Goal: Task Accomplishment & Management: Manage account settings

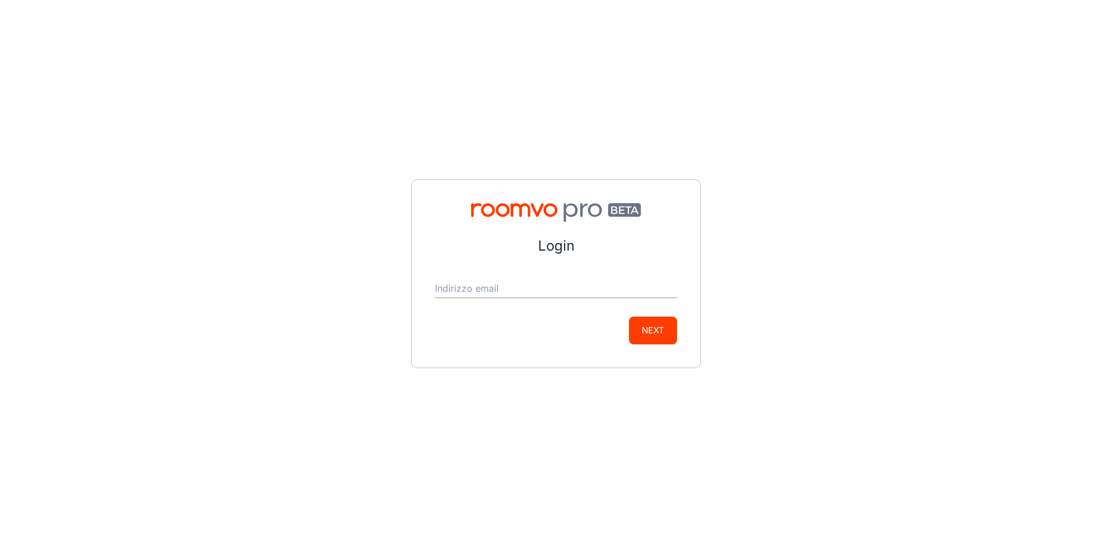
click at [512, 289] on input "Indirizzo email" at bounding box center [556, 289] width 242 height 19
type input "[PERSON_NAME][EMAIL_ADDRESS][DOMAIN_NAME]"
click at [679, 339] on div "Login Indirizzo email [PERSON_NAME][EMAIL_ADDRESS][DOMAIN_NAME] Next" at bounding box center [556, 274] width 290 height 189
click at [652, 335] on button "Next" at bounding box center [653, 331] width 48 height 28
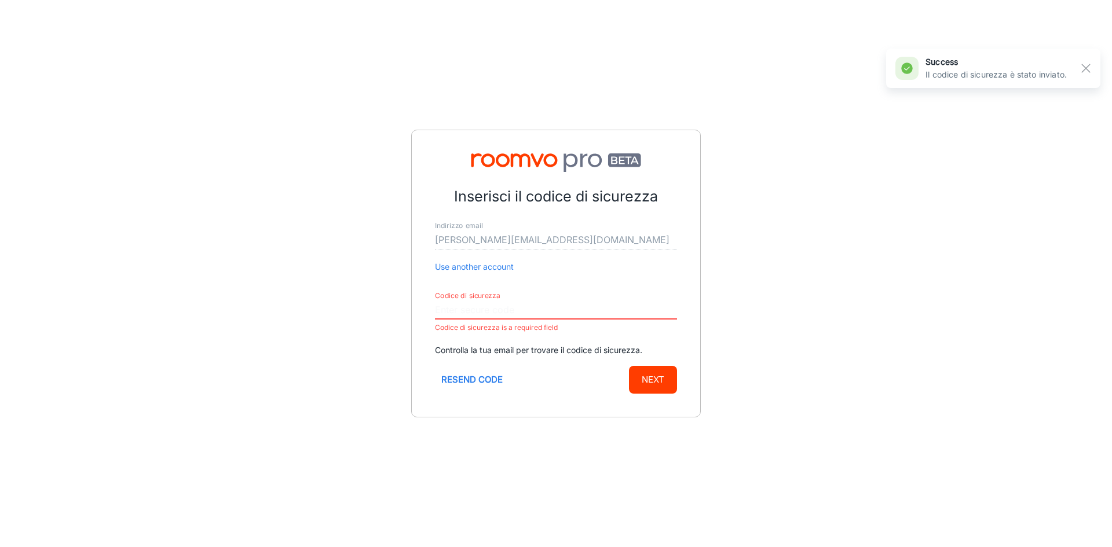
paste input "904001"
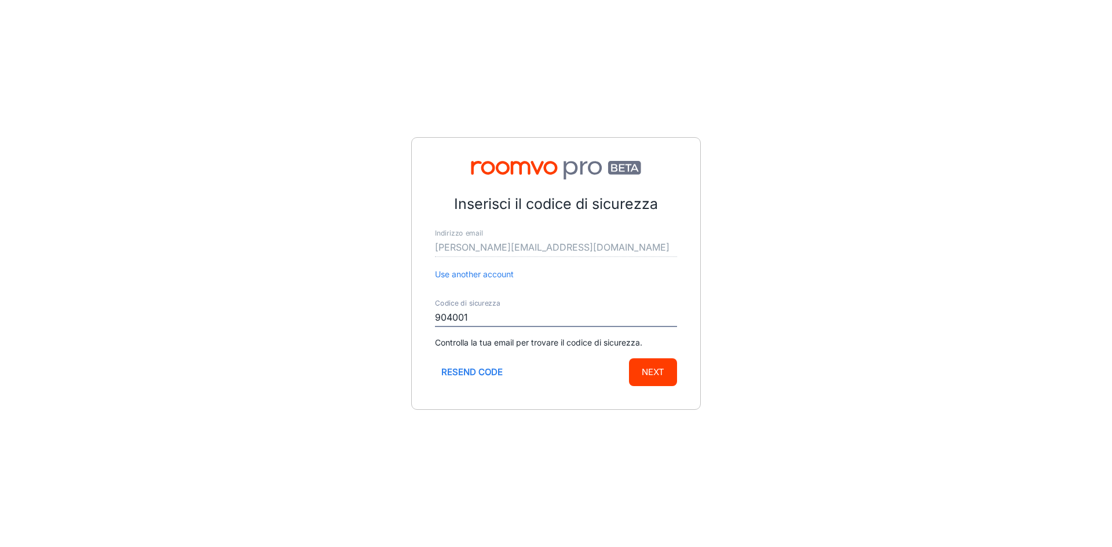
type input "904001"
click at [673, 369] on button "Next" at bounding box center [653, 373] width 48 height 28
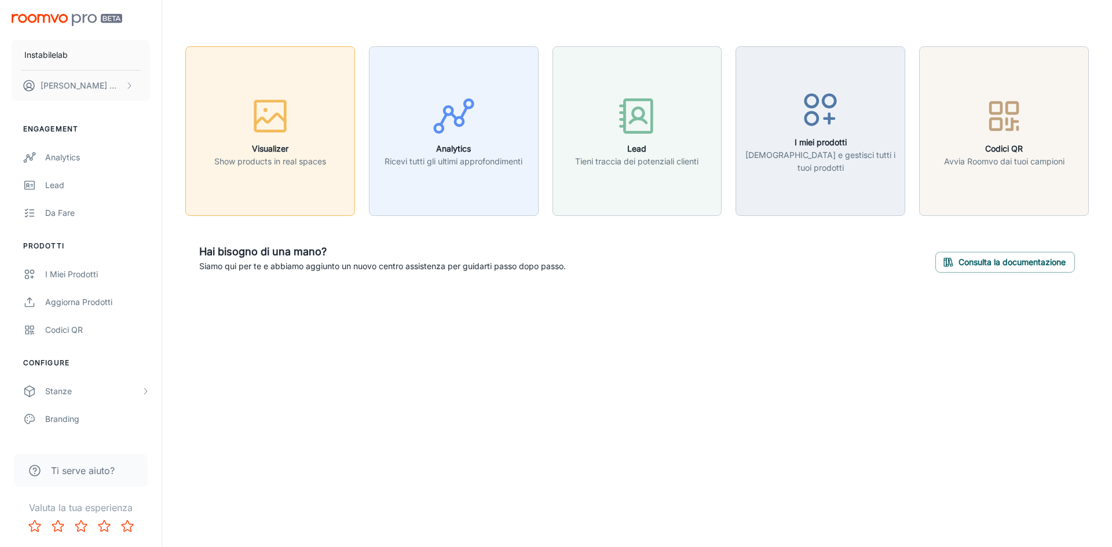
click at [269, 140] on div "button" at bounding box center [270, 118] width 112 height 48
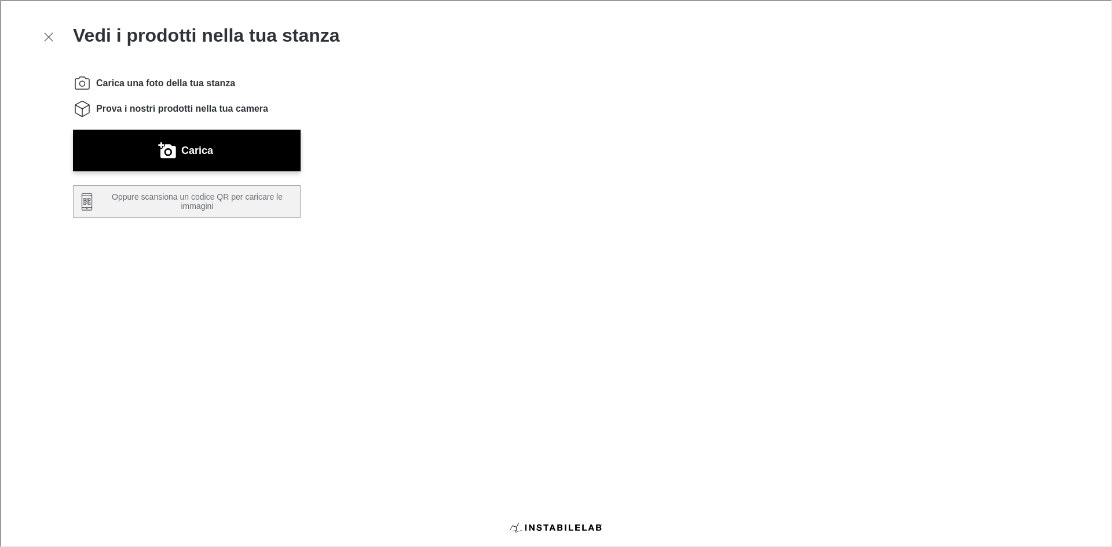
scroll to position [196, 0]
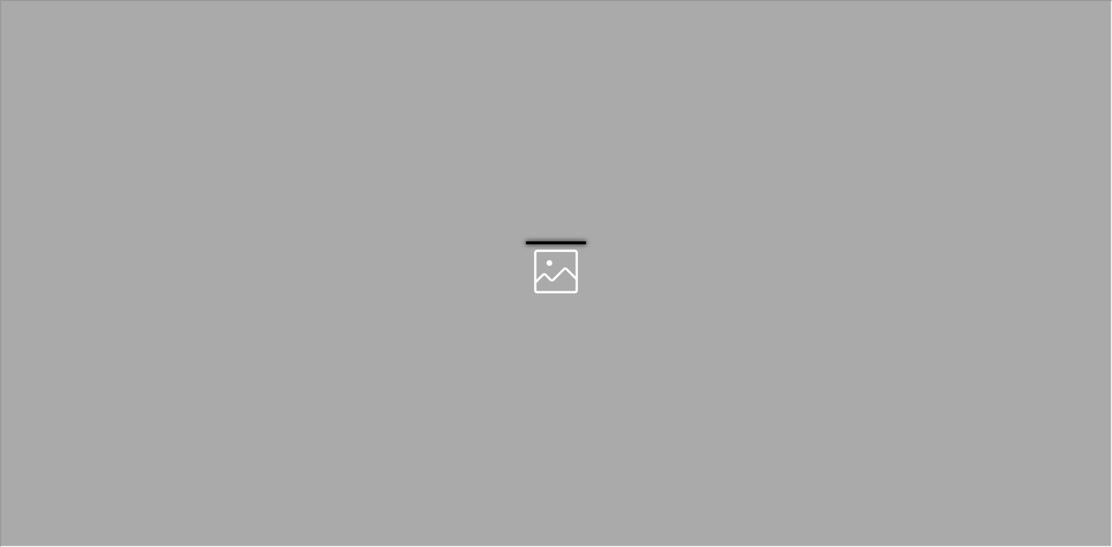
scroll to position [0, 0]
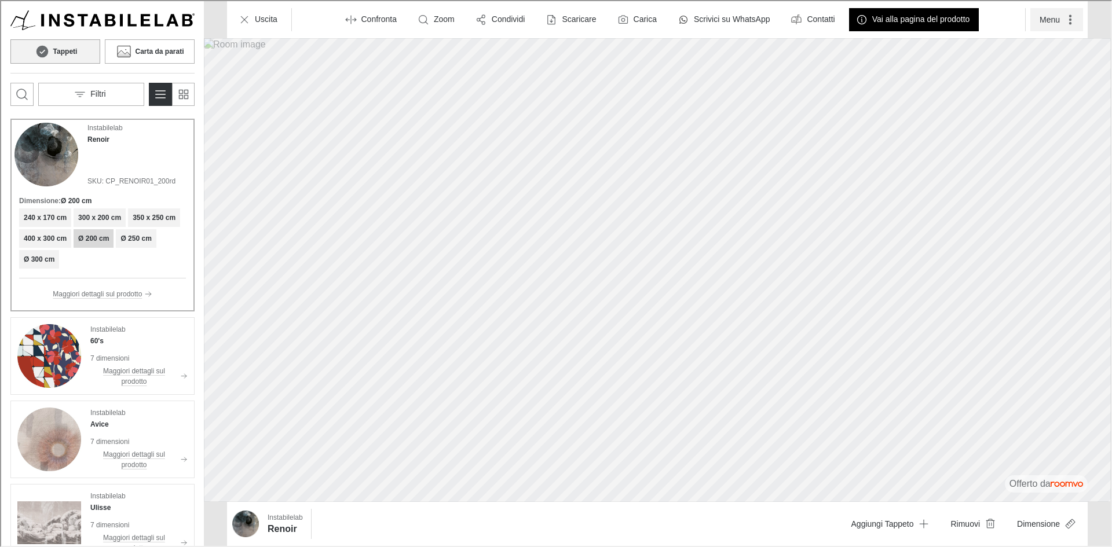
click at [1047, 20] on button "Menu" at bounding box center [1055, 18] width 53 height 23
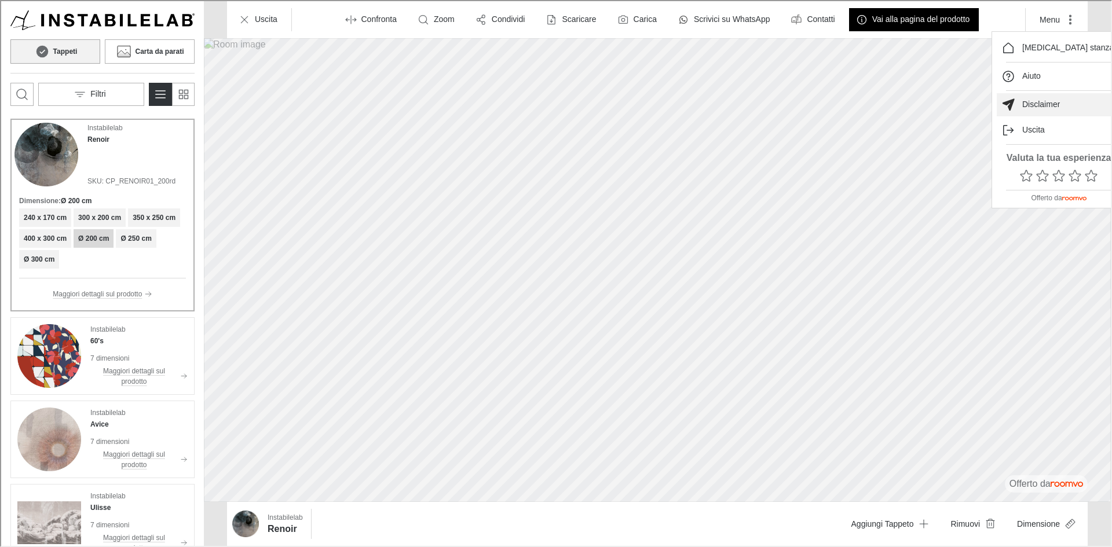
click at [1061, 107] on button "Disclaimer" at bounding box center [1058, 103] width 124 height 23
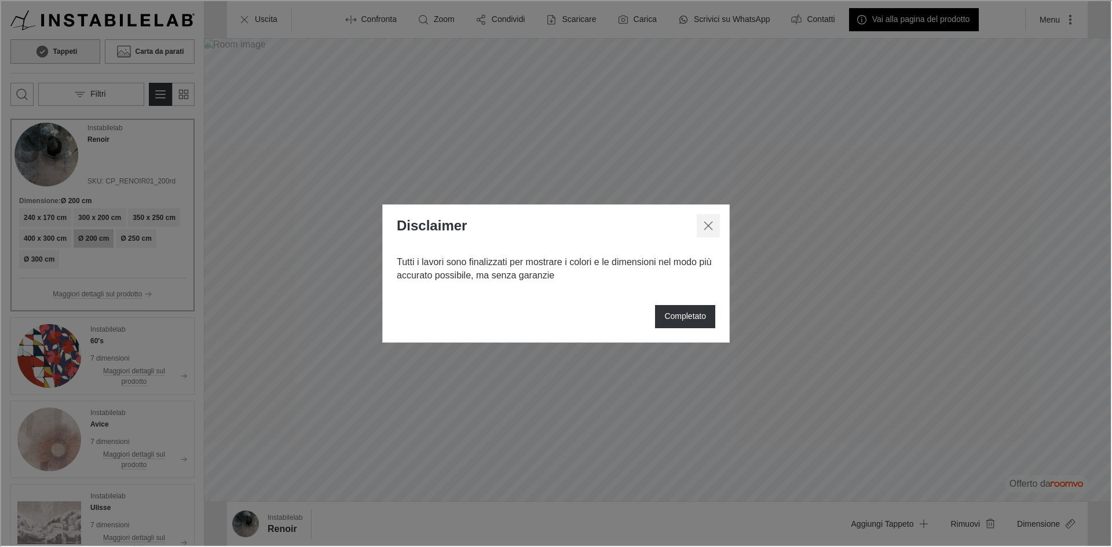
click at [709, 223] on line "Chiudi dialogo" at bounding box center [707, 225] width 8 height 8
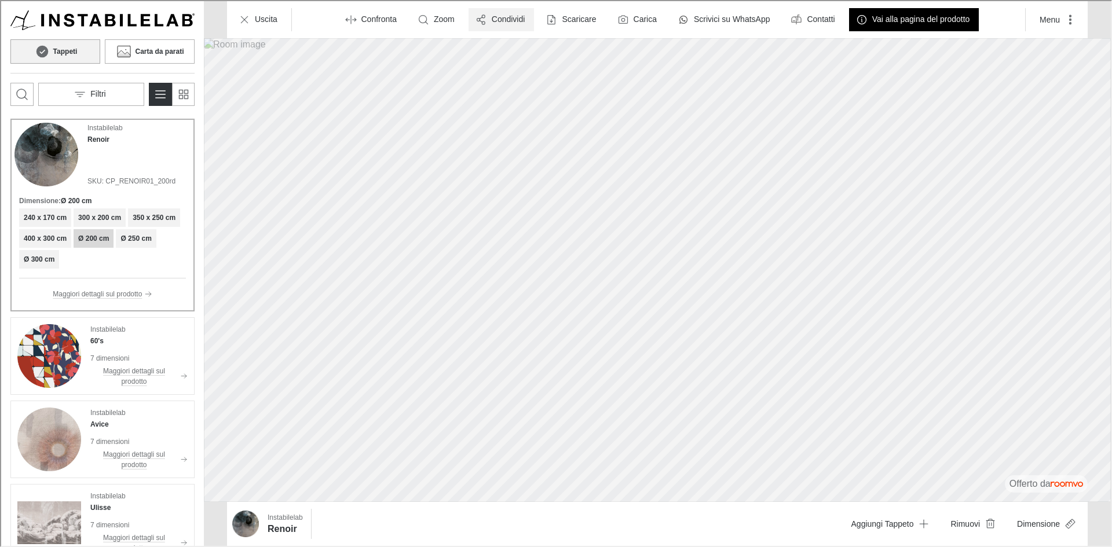
click at [521, 24] on button "Condividi" at bounding box center [501, 18] width 66 height 23
click at [528, 70] on p "Condividi via email" at bounding box center [536, 72] width 77 height 13
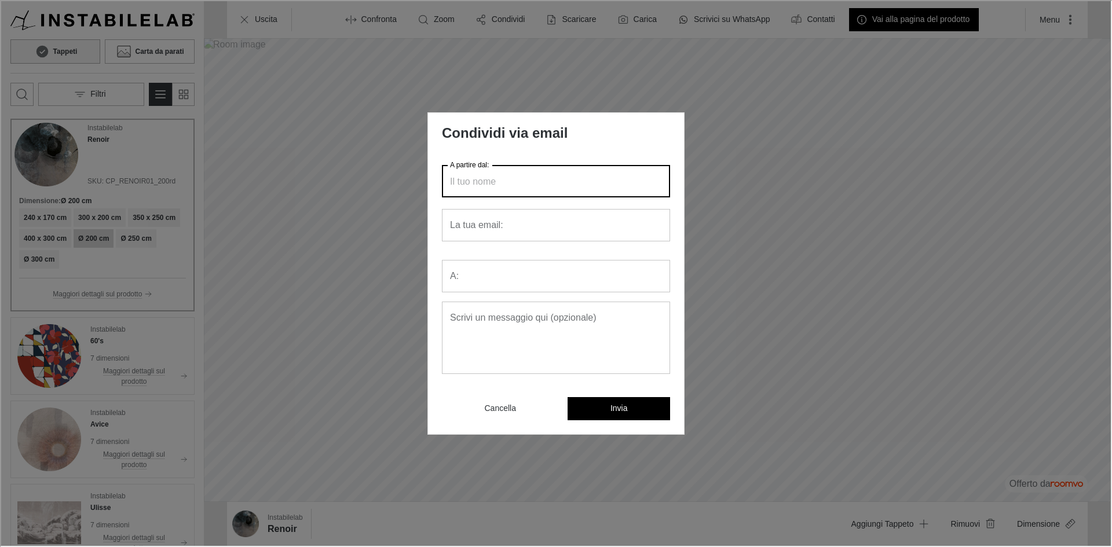
click at [520, 169] on input "A partire dal:" at bounding box center [555, 180] width 228 height 32
click at [521, 215] on input "La tua email:" at bounding box center [555, 224] width 228 height 32
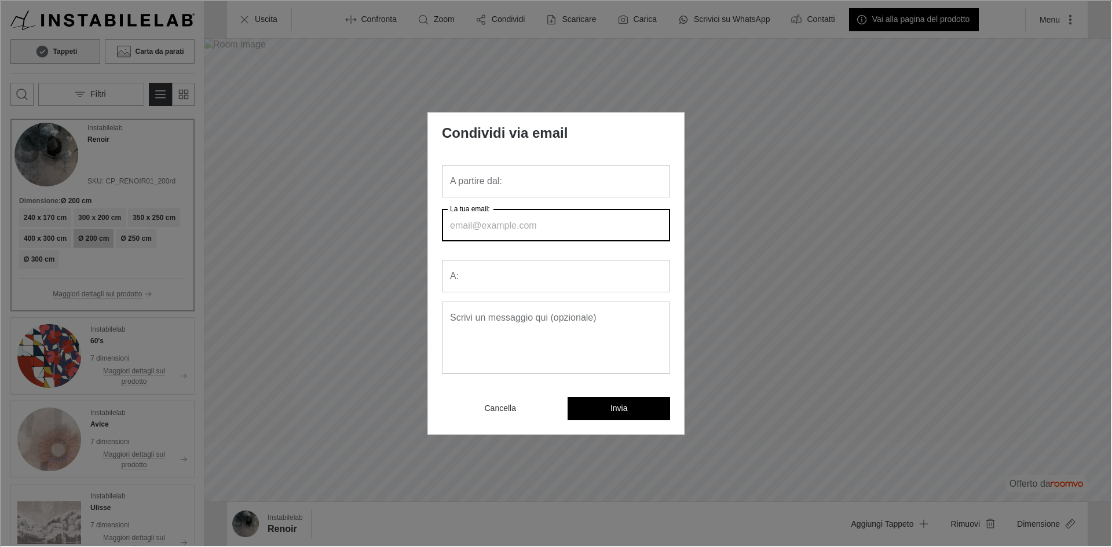
click at [525, 273] on input "A:" at bounding box center [555, 275] width 228 height 32
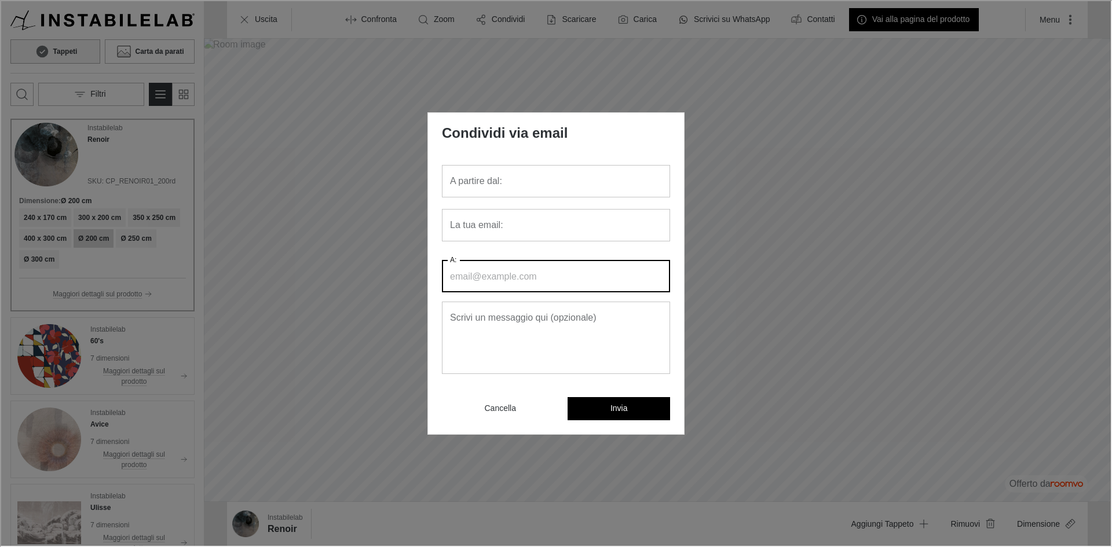
click at [501, 347] on textarea "Scrivi un messaggio qui (opzionale)" at bounding box center [555, 337] width 212 height 53
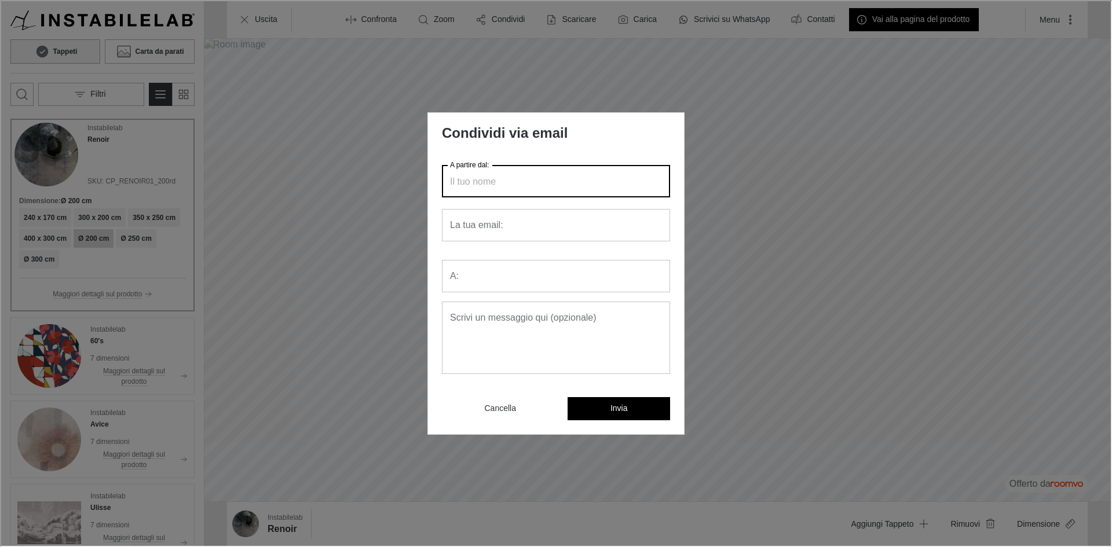
click at [484, 172] on div "A partire dal: A partire dal:" at bounding box center [555, 180] width 228 height 32
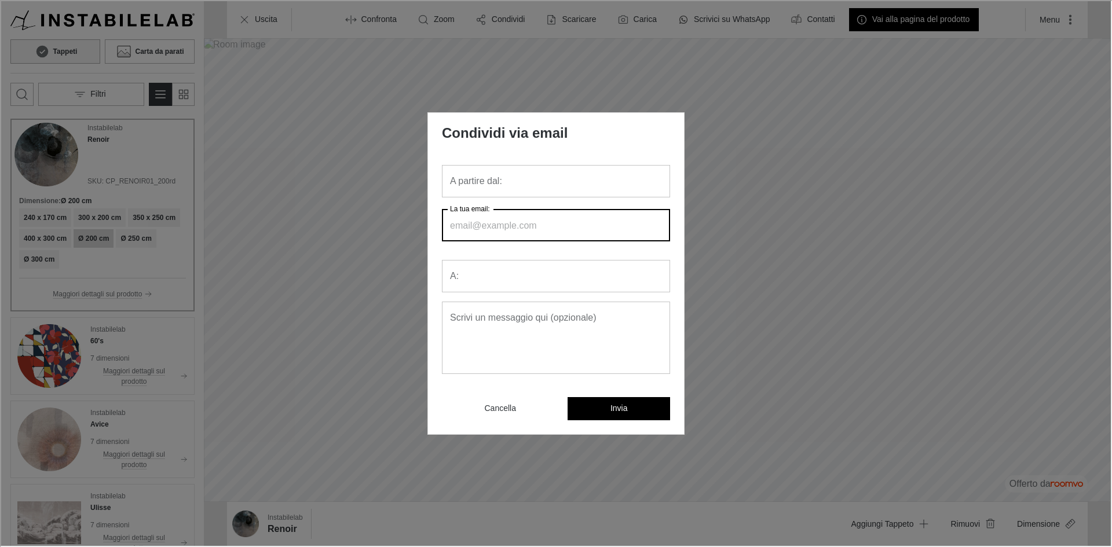
click at [556, 221] on input "La tua email:" at bounding box center [555, 224] width 228 height 32
click at [539, 278] on input "A:" at bounding box center [555, 275] width 228 height 32
click at [480, 407] on button "Cancella" at bounding box center [499, 407] width 116 height 23
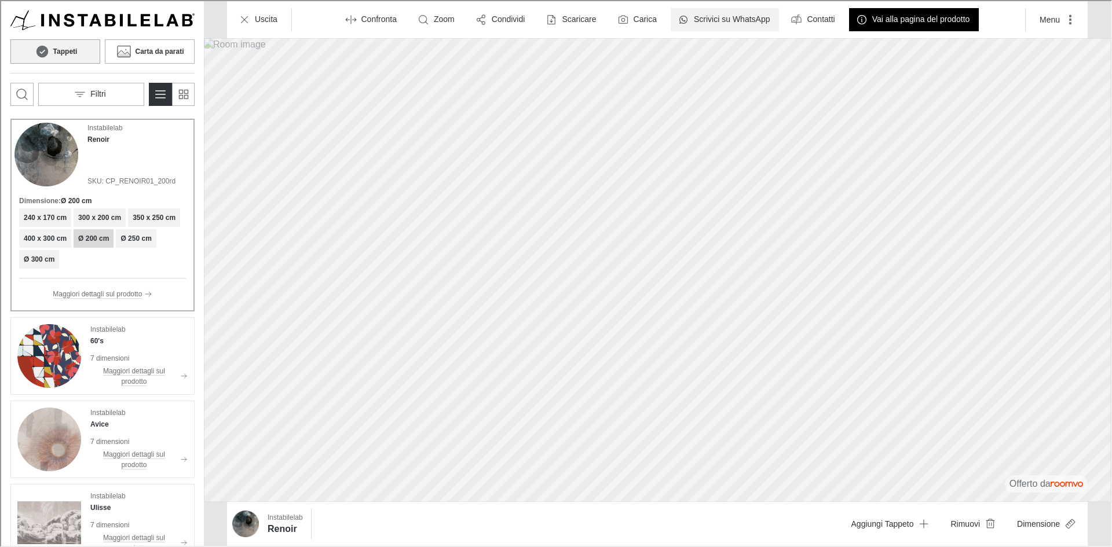
click at [703, 13] on p "Scrivici su WhatsApp" at bounding box center [731, 19] width 76 height 12
click at [268, 19] on p "Uscita" at bounding box center [265, 19] width 23 height 12
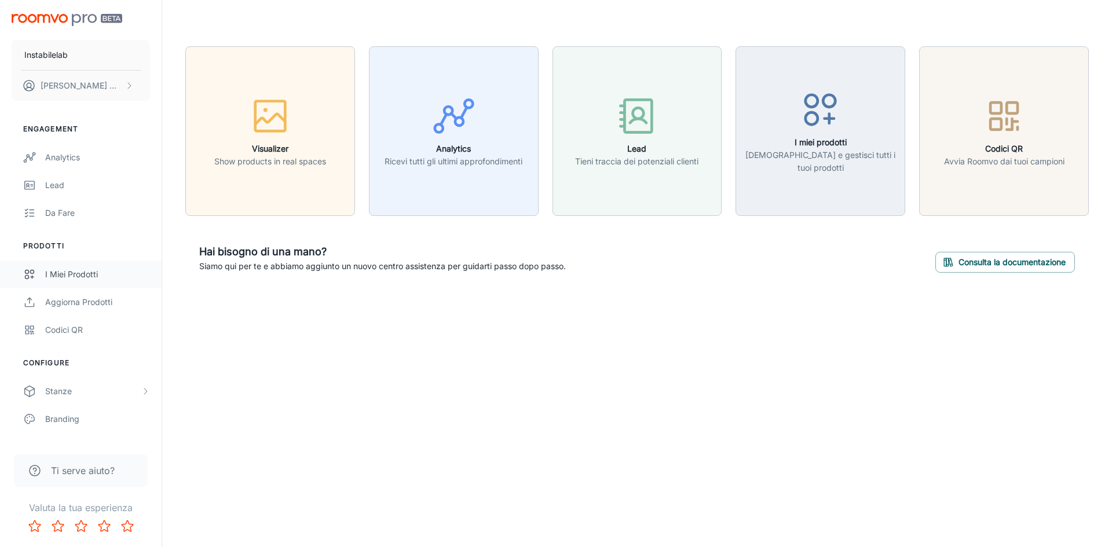
click at [81, 274] on div "I miei prodotti" at bounding box center [97, 274] width 105 height 13
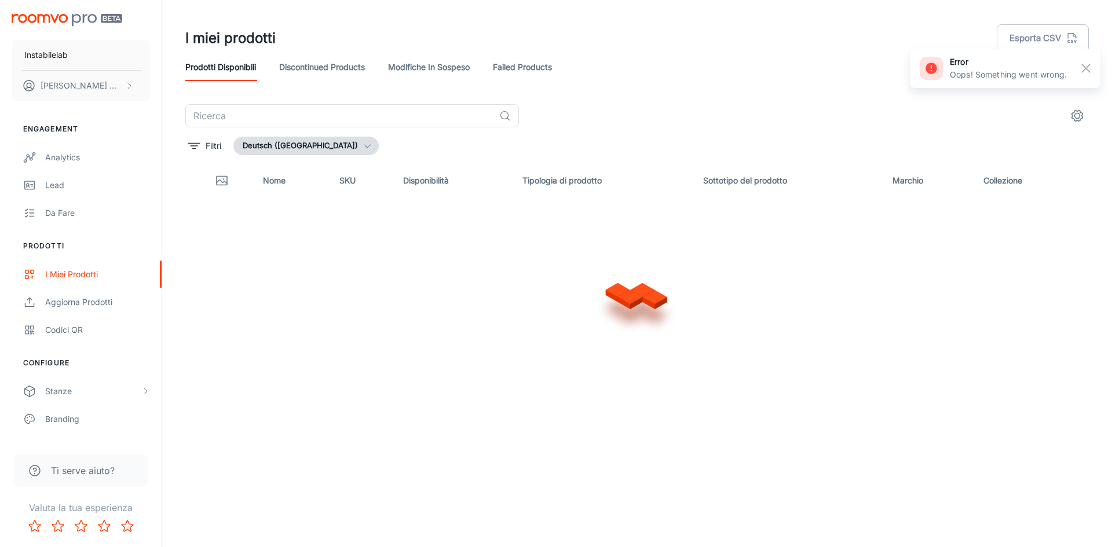
click at [312, 148] on button "Deutsch ([GEOGRAPHIC_DATA])" at bounding box center [305, 146] width 145 height 19
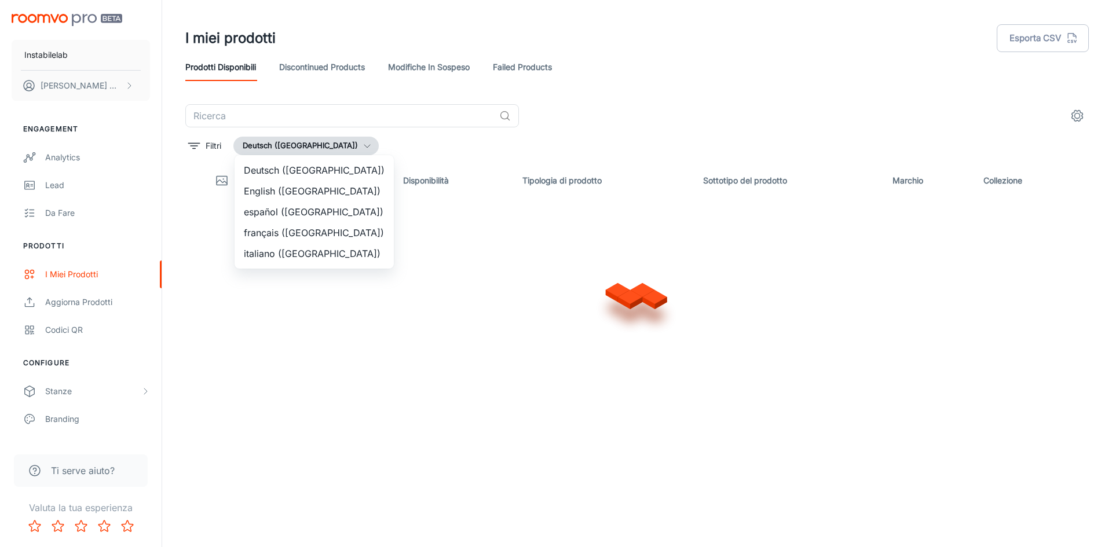
click at [315, 211] on li "español ([GEOGRAPHIC_DATA])" at bounding box center [314, 212] width 159 height 21
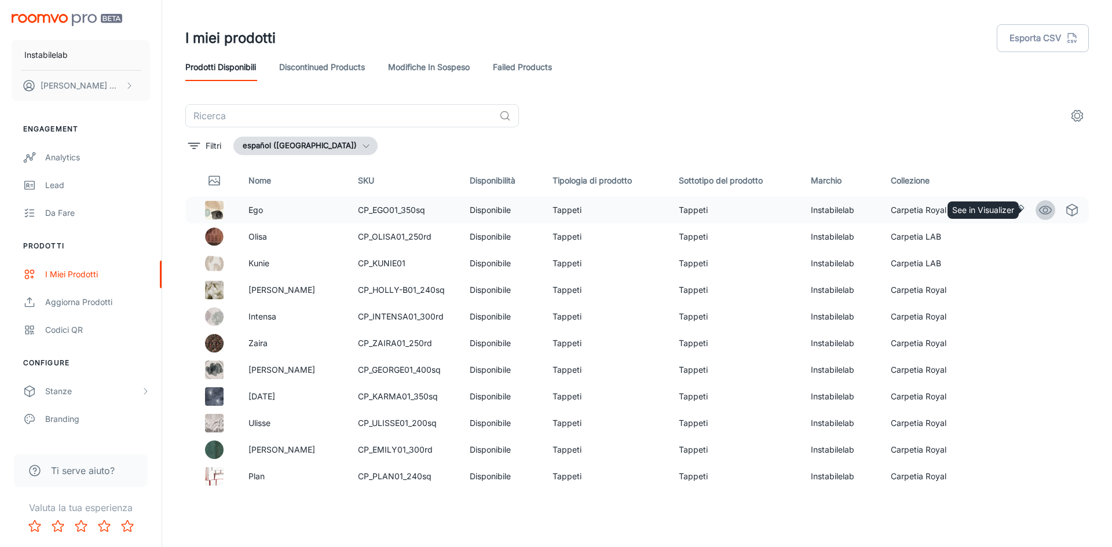
click at [1043, 211] on circle "See in Visualizer" at bounding box center [1045, 210] width 5 height 5
click at [301, 144] on button "español ([GEOGRAPHIC_DATA])" at bounding box center [305, 146] width 144 height 19
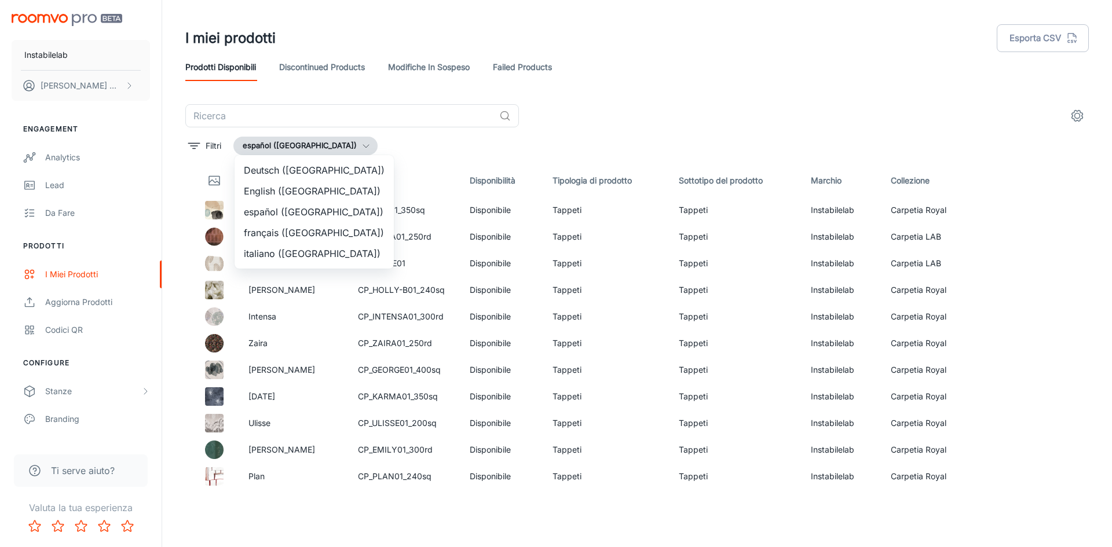
click at [297, 233] on li "français ([GEOGRAPHIC_DATA])" at bounding box center [314, 232] width 159 height 21
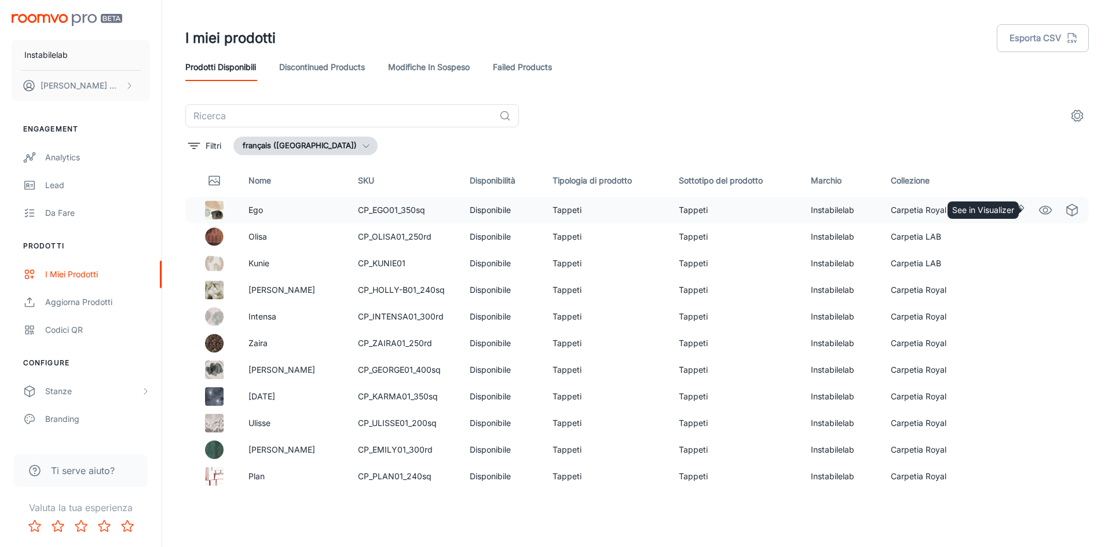
click at [1039, 207] on icon "See in Visualizer" at bounding box center [1046, 210] width 14 height 14
click at [361, 143] on icon "button" at bounding box center [365, 145] width 9 height 9
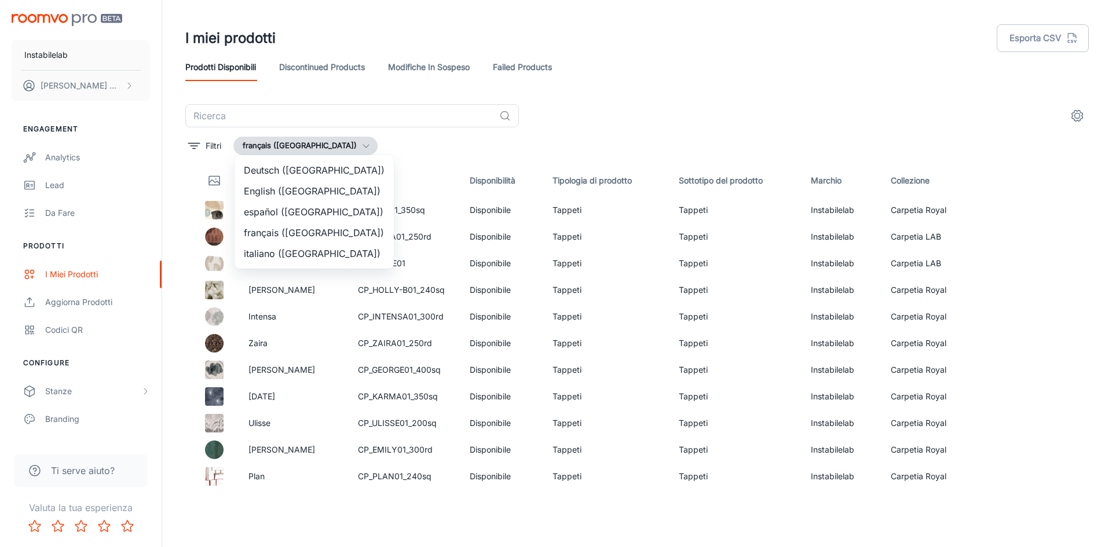
click at [294, 166] on li "Deutsch ([GEOGRAPHIC_DATA])" at bounding box center [314, 170] width 159 height 21
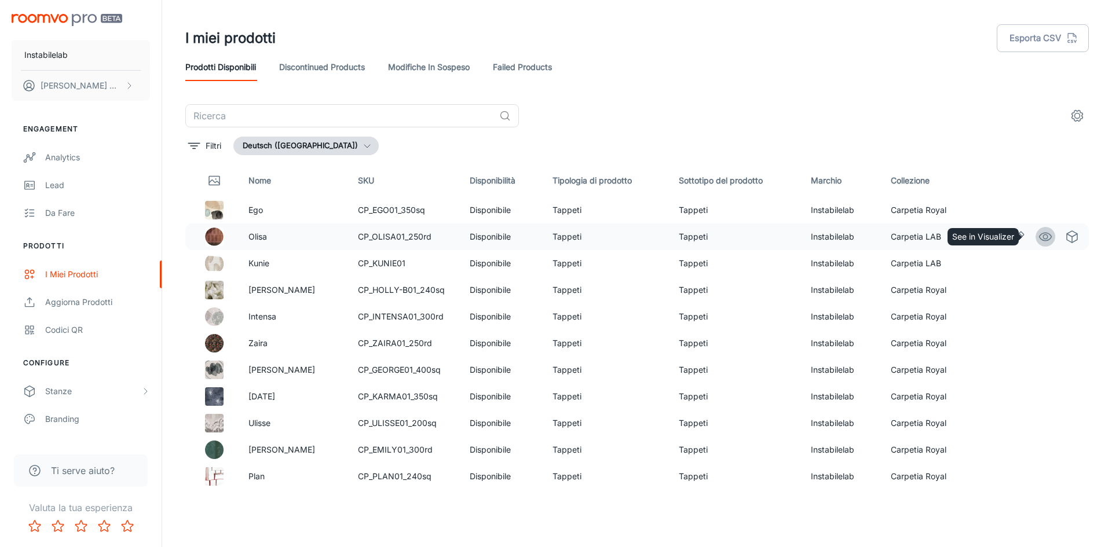
click at [1043, 234] on icon "See in Visualizer" at bounding box center [1046, 237] width 14 height 14
